Goal: Task Accomplishment & Management: Manage account settings

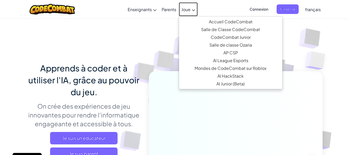
click at [191, 9] on link "Joue" at bounding box center [188, 9] width 19 height 14
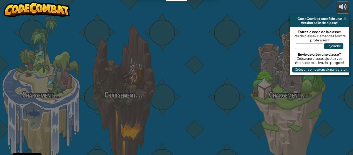
select select "fr"
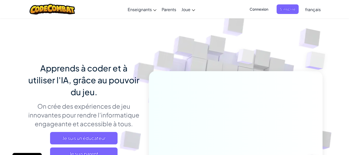
click at [269, 9] on span "Connexion" at bounding box center [258, 9] width 25 height 10
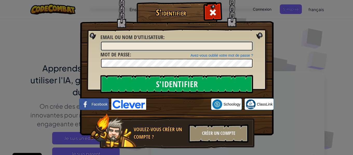
click at [183, 45] on input "Email ou nom d'utilisateur :" at bounding box center [176, 46] width 151 height 9
click at [100, 75] on input "S'identifier" at bounding box center [176, 84] width 152 height 18
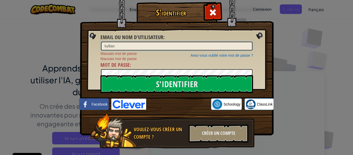
click at [214, 47] on input "kyllian" at bounding box center [176, 46] width 151 height 9
type input "k"
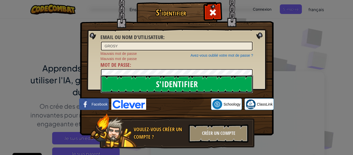
click at [184, 83] on input "S'identifier" at bounding box center [176, 84] width 152 height 18
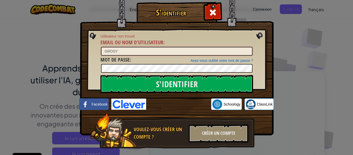
click at [150, 53] on input "GROSY" at bounding box center [176, 51] width 151 height 9
type input "G"
click at [100, 75] on input "S'identifier" at bounding box center [176, 84] width 152 height 18
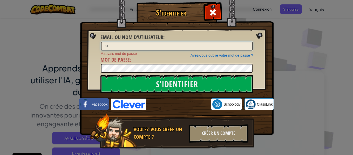
type input "K"
type input "Grosy"
click at [100, 75] on input "S'identifier" at bounding box center [176, 84] width 152 height 18
